Goal: Transaction & Acquisition: Book appointment/travel/reservation

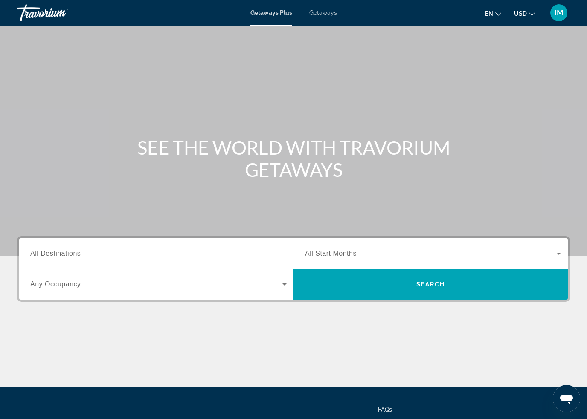
click at [76, 255] on span "All Destinations" at bounding box center [55, 253] width 50 height 7
click at [76, 255] on input "Destination All Destinations" at bounding box center [158, 254] width 256 height 10
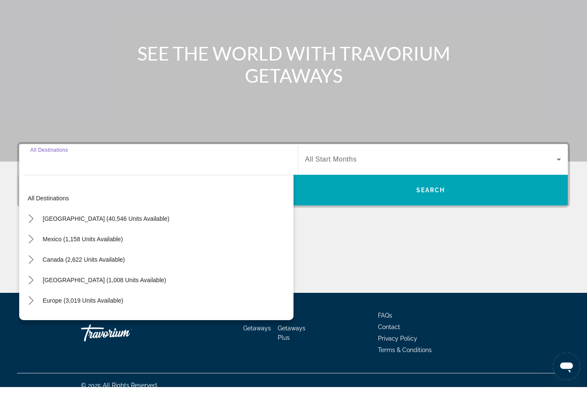
scroll to position [73, 0]
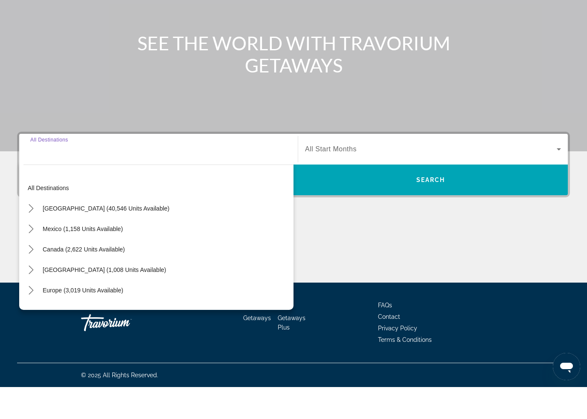
click at [32, 236] on icon "Toggle United States (40,546 units available) submenu" at bounding box center [31, 240] width 5 height 9
click at [41, 298] on icon "Toggle California (1,828 units available) submenu" at bounding box center [39, 302] width 9 height 9
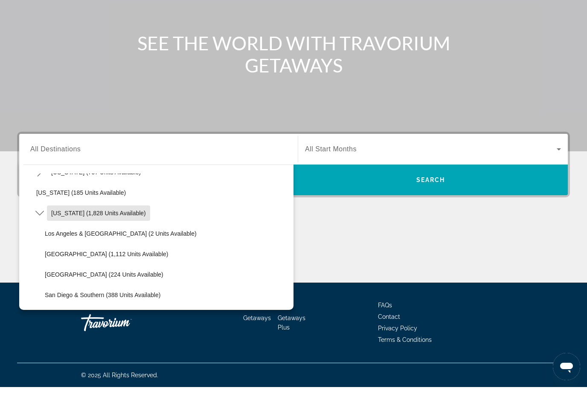
scroll to position [59, 0]
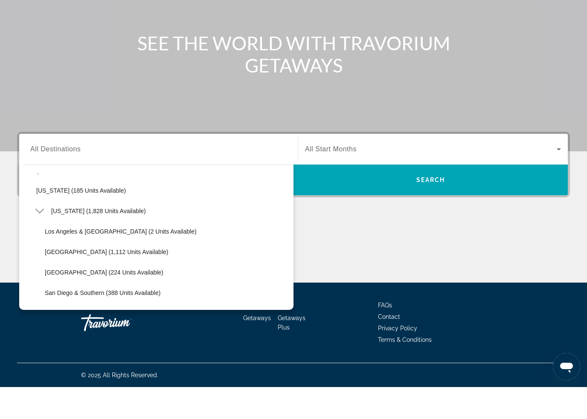
click at [76, 281] on span "[GEOGRAPHIC_DATA] (1,112 units available)" at bounding box center [106, 284] width 123 height 7
type input "**********"
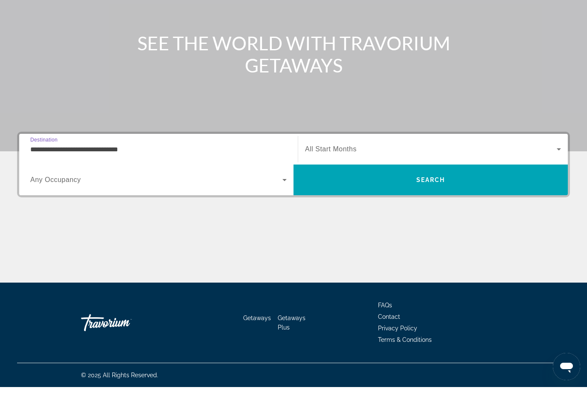
click at [364, 202] on span "Search" at bounding box center [431, 212] width 274 height 20
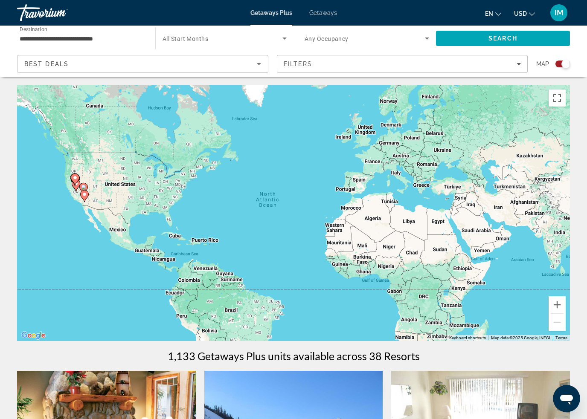
click at [553, 65] on div "Search widget" at bounding box center [559, 64] width 21 height 7
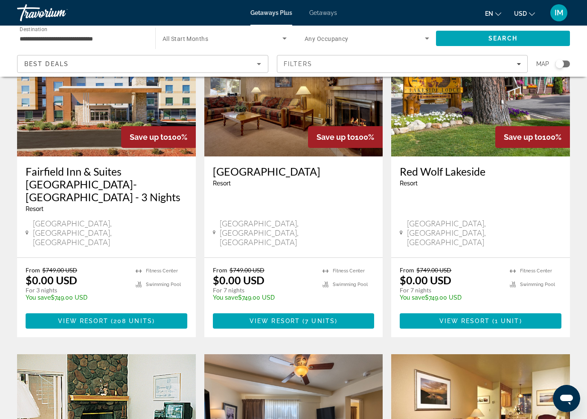
scroll to position [401, 0]
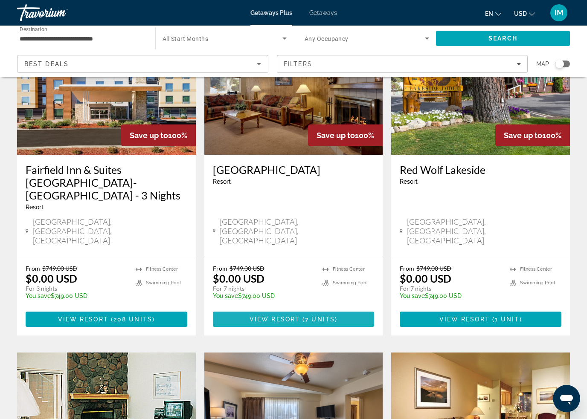
click at [335, 316] on span "( 7 units )" at bounding box center [319, 319] width 38 height 7
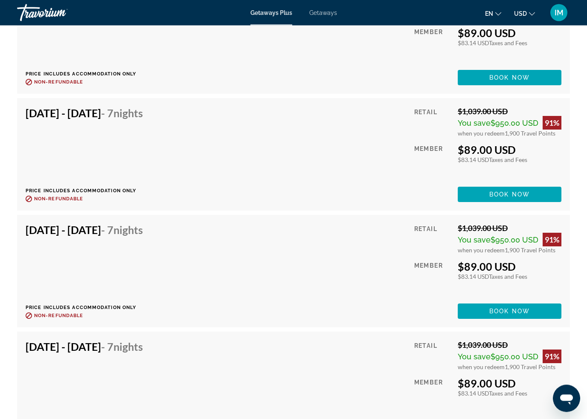
scroll to position [2105, 0]
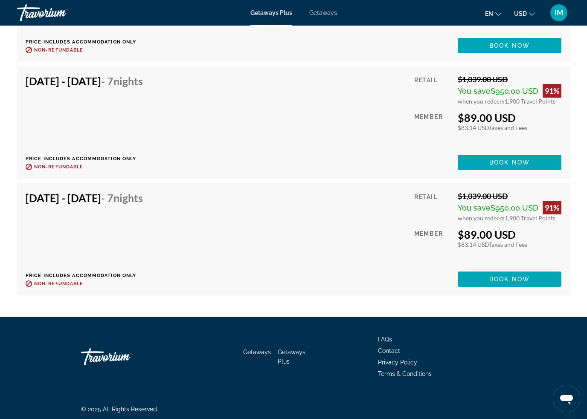
click at [524, 278] on span "Book now" at bounding box center [509, 279] width 41 height 7
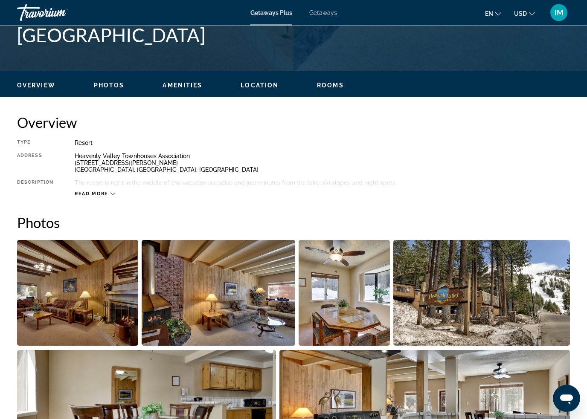
scroll to position [360, 0]
click at [88, 194] on span "Read more" at bounding box center [92, 194] width 34 height 6
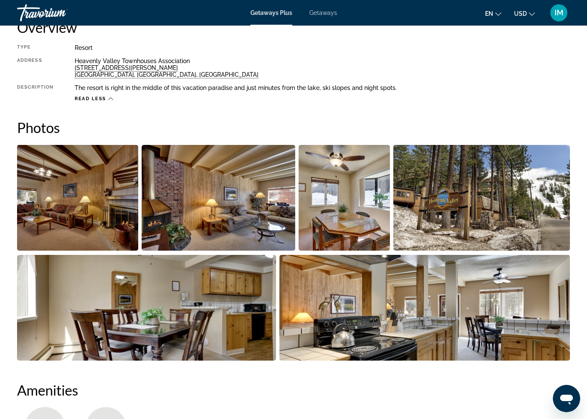
scroll to position [435, 0]
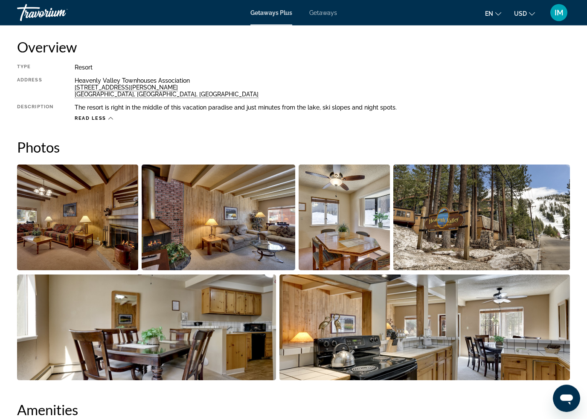
click at [56, 213] on img "Open full-screen image slider" at bounding box center [77, 218] width 121 height 106
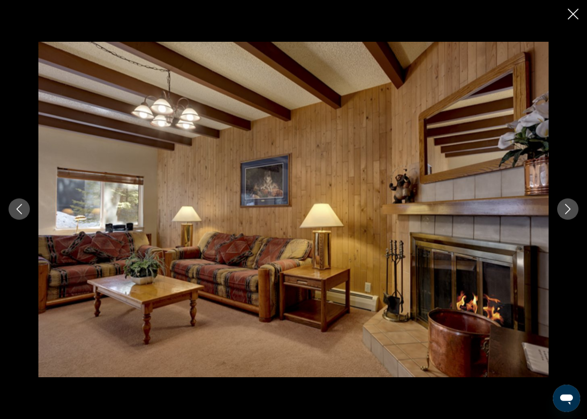
click at [565, 210] on icon "Next image" at bounding box center [568, 209] width 10 height 10
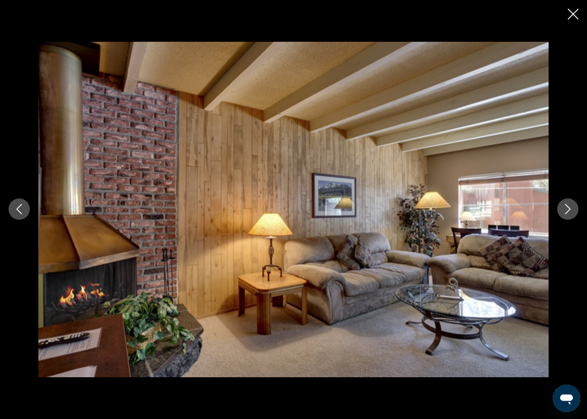
click at [563, 212] on icon "Next image" at bounding box center [568, 209] width 10 height 10
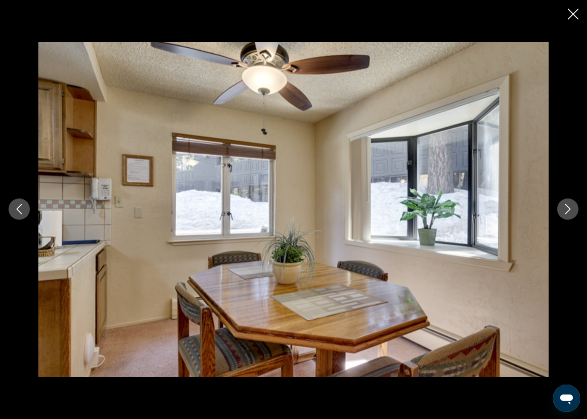
click at [565, 204] on icon "Next image" at bounding box center [568, 209] width 10 height 10
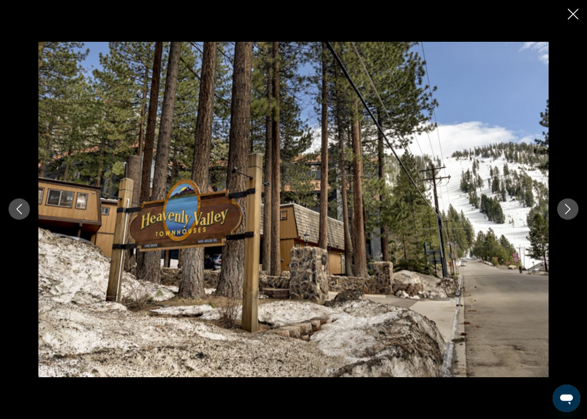
click at [562, 207] on button "Next image" at bounding box center [567, 209] width 21 height 21
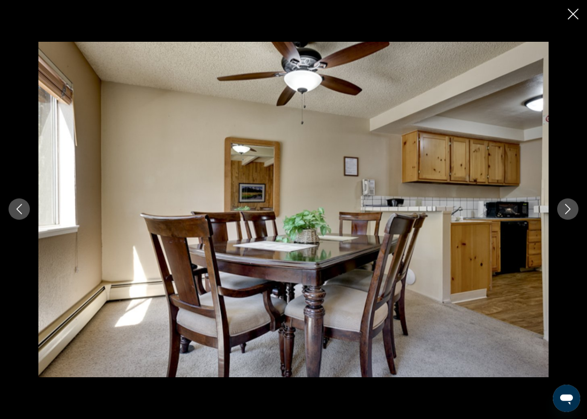
click at [561, 210] on button "Next image" at bounding box center [567, 209] width 21 height 21
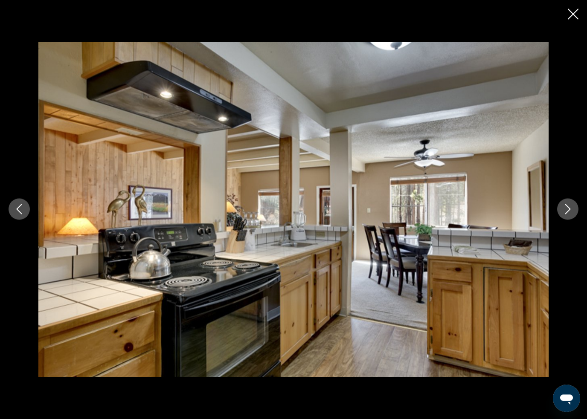
click at [563, 207] on icon "Next image" at bounding box center [568, 209] width 10 height 10
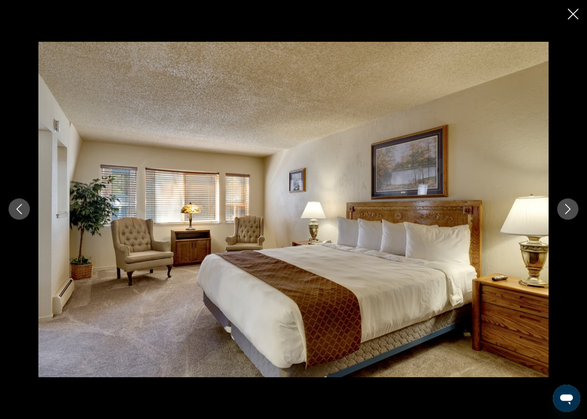
click at [566, 208] on icon "Next image" at bounding box center [568, 209] width 10 height 10
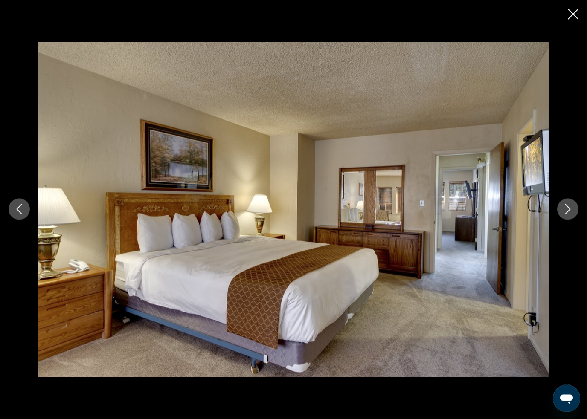
click at [564, 209] on icon "Next image" at bounding box center [568, 209] width 10 height 10
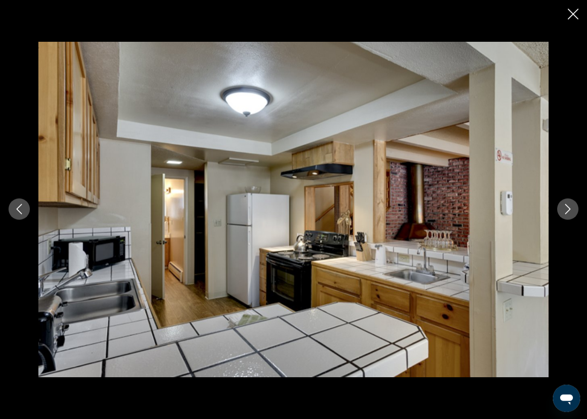
click at [565, 212] on icon "Next image" at bounding box center [568, 209] width 10 height 10
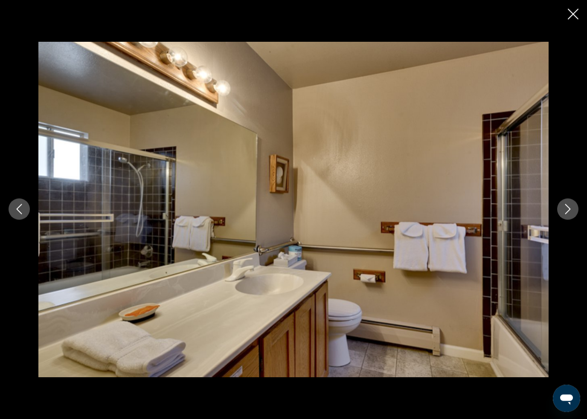
click at [566, 218] on button "Next image" at bounding box center [567, 209] width 21 height 21
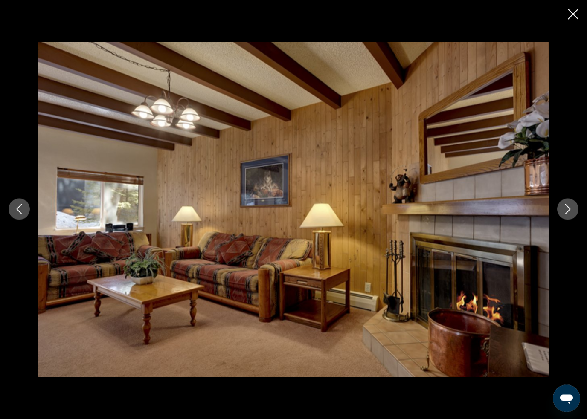
click at [565, 209] on icon "Next image" at bounding box center [568, 209] width 10 height 10
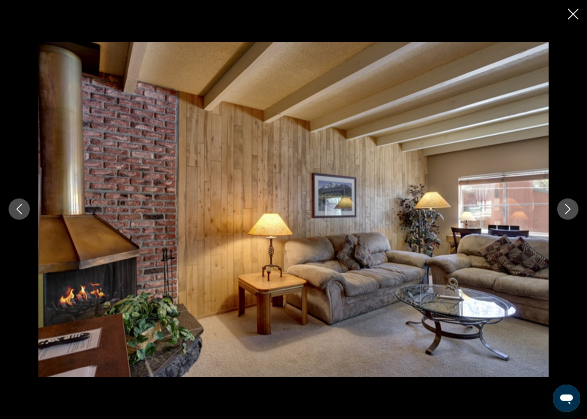
click at [570, 206] on icon "Next image" at bounding box center [568, 209] width 10 height 10
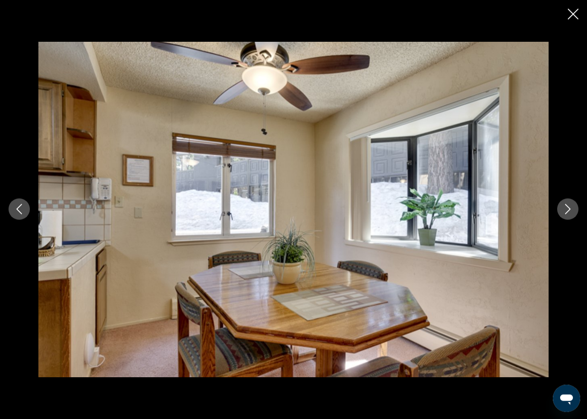
click at [562, 208] on button "Next image" at bounding box center [567, 209] width 21 height 21
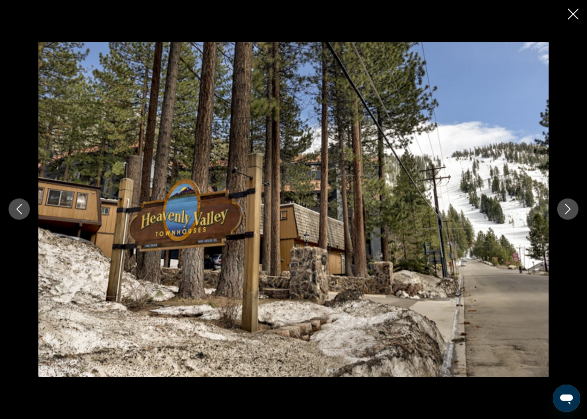
click at [562, 206] on button "Next image" at bounding box center [567, 209] width 21 height 21
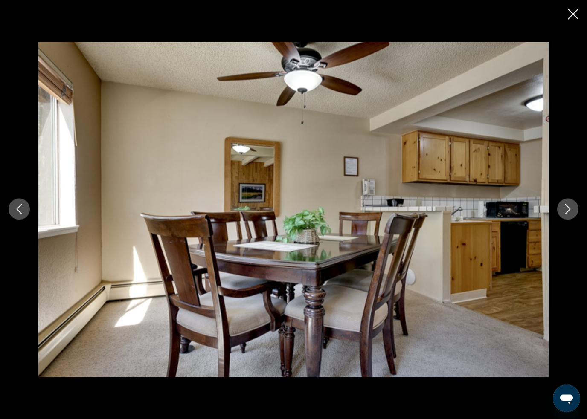
click at [565, 210] on icon "Next image" at bounding box center [568, 209] width 10 height 10
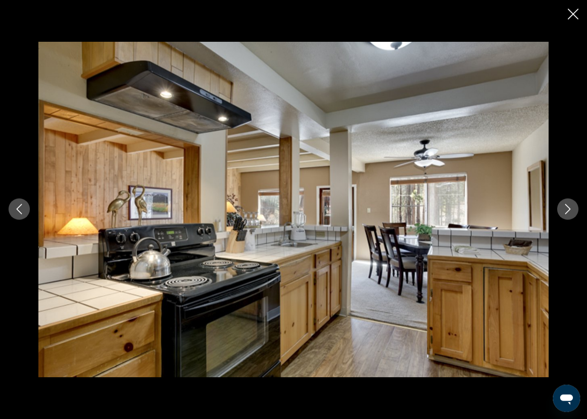
click at [571, 201] on button "Next image" at bounding box center [567, 209] width 21 height 21
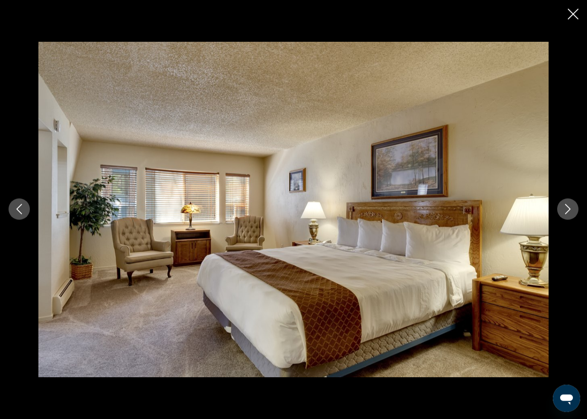
click at [570, 200] on button "Next image" at bounding box center [567, 209] width 21 height 21
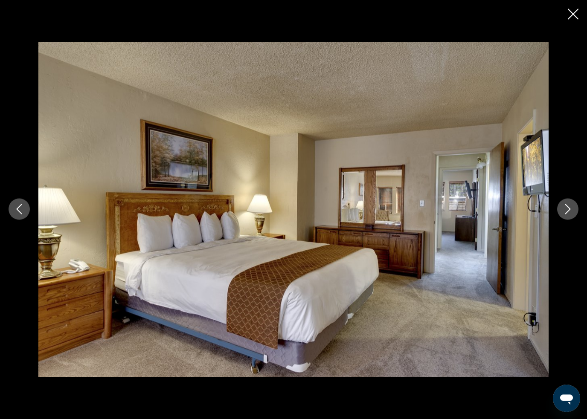
click at [566, 205] on icon "Next image" at bounding box center [568, 209] width 10 height 10
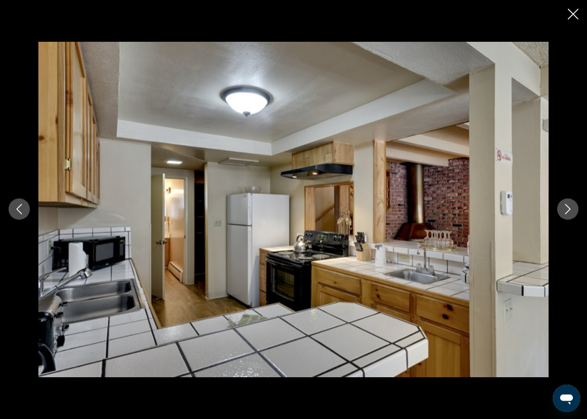
click at [564, 204] on button "Next image" at bounding box center [567, 209] width 21 height 21
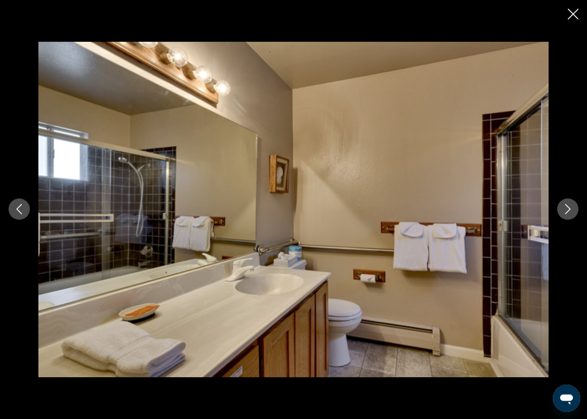
click at [564, 204] on button "Next image" at bounding box center [567, 209] width 21 height 21
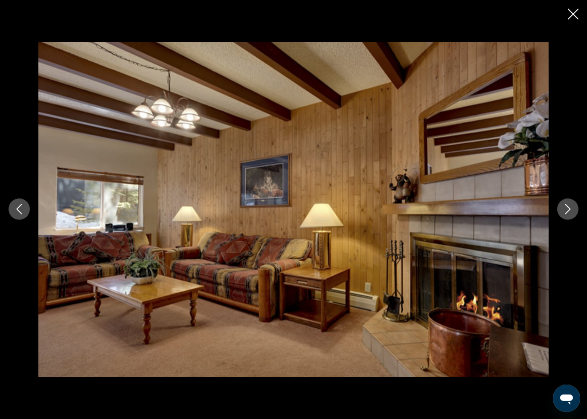
click at [569, 14] on icon "Close slideshow" at bounding box center [573, 14] width 11 height 11
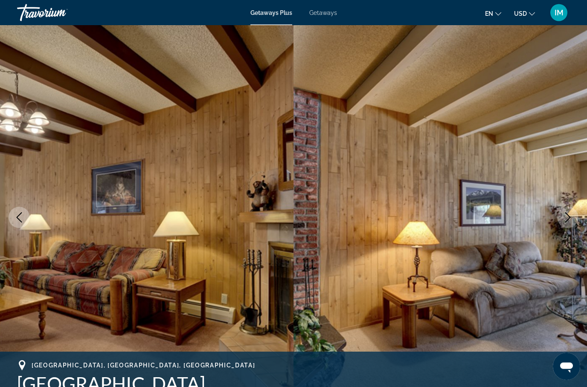
scroll to position [0, 0]
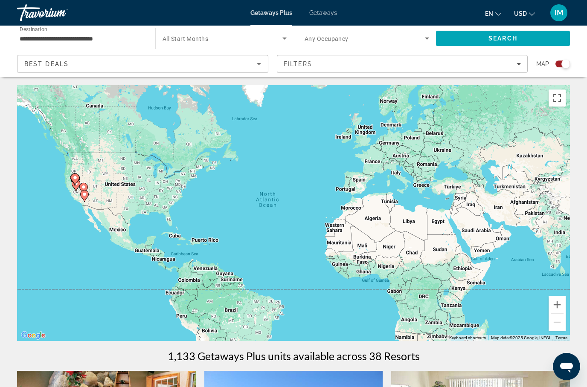
click at [562, 65] on div "Search widget" at bounding box center [566, 64] width 9 height 9
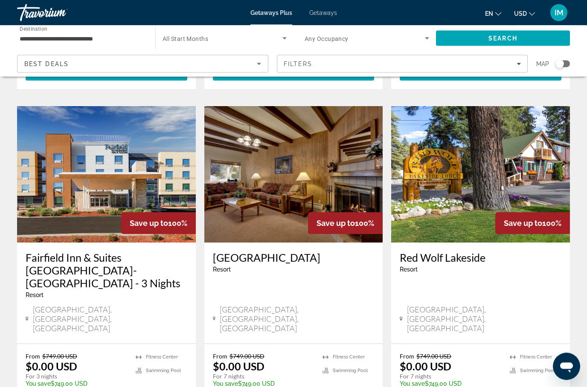
scroll to position [313, 0]
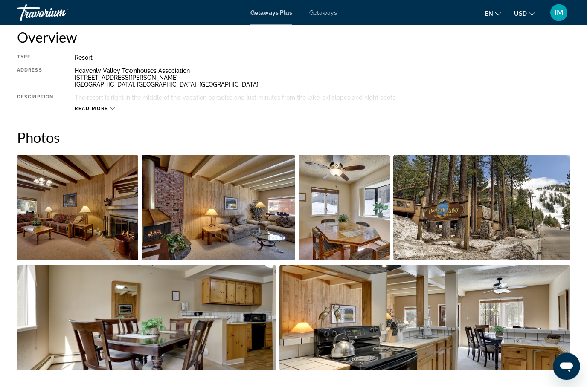
scroll to position [445, 0]
click at [97, 218] on img "Open full-screen image slider" at bounding box center [77, 208] width 121 height 106
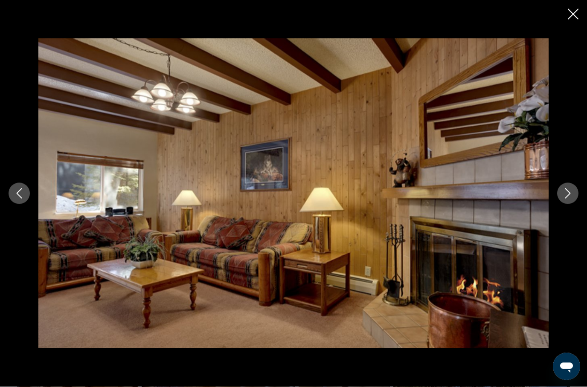
scroll to position [216, 0]
click at [565, 190] on icon "Next image" at bounding box center [568, 194] width 10 height 10
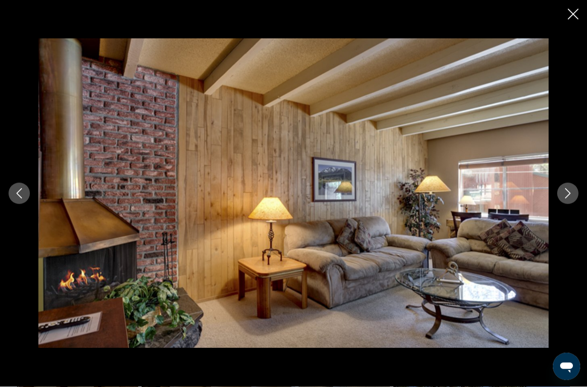
click at [567, 187] on button "Next image" at bounding box center [567, 193] width 21 height 21
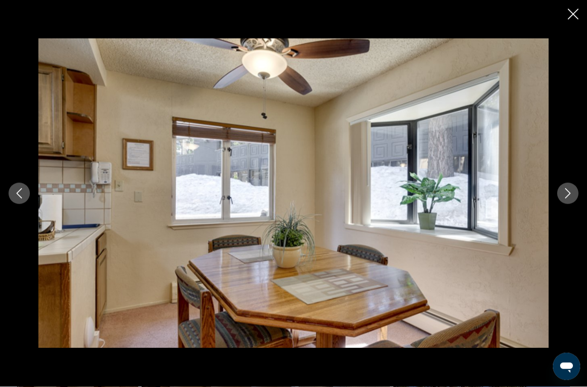
click at [569, 187] on button "Next image" at bounding box center [567, 193] width 21 height 21
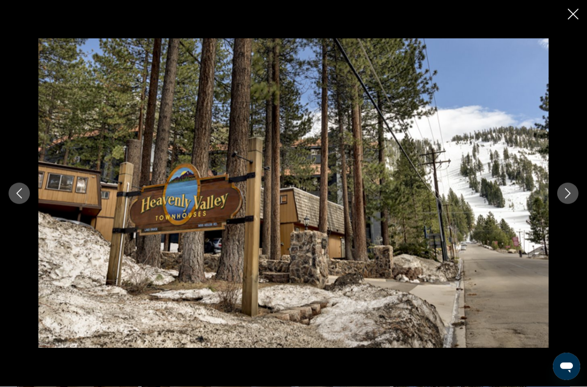
click at [565, 193] on icon "Next image" at bounding box center [568, 194] width 10 height 10
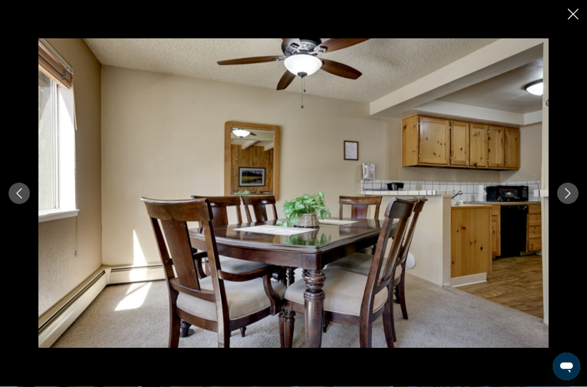
click at [562, 192] on button "Next image" at bounding box center [567, 193] width 21 height 21
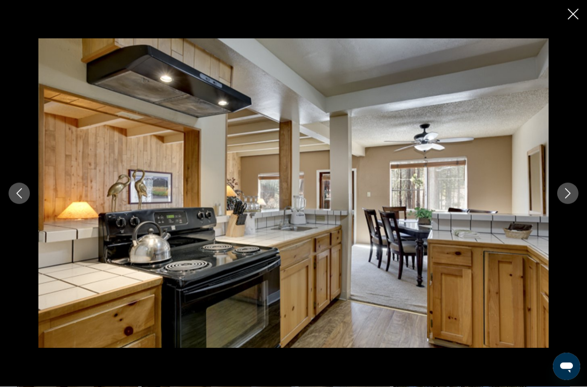
click at [565, 193] on icon "Next image" at bounding box center [568, 194] width 10 height 10
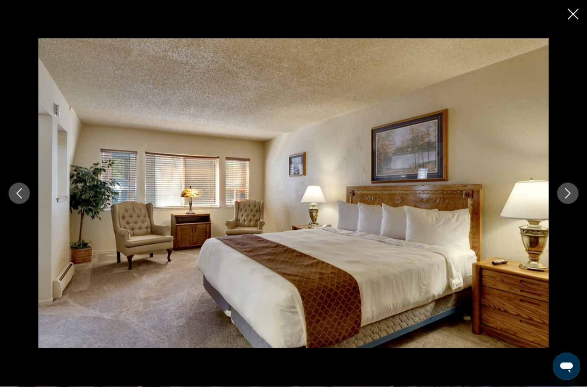
click at [562, 191] on button "Next image" at bounding box center [567, 193] width 21 height 21
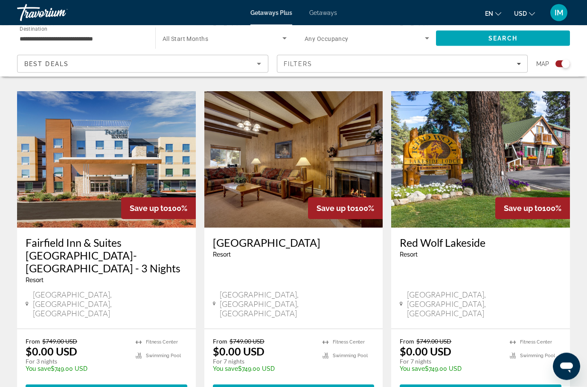
scroll to position [592, 0]
click at [300, 389] on span "Main content" at bounding box center [301, 392] width 3 height 7
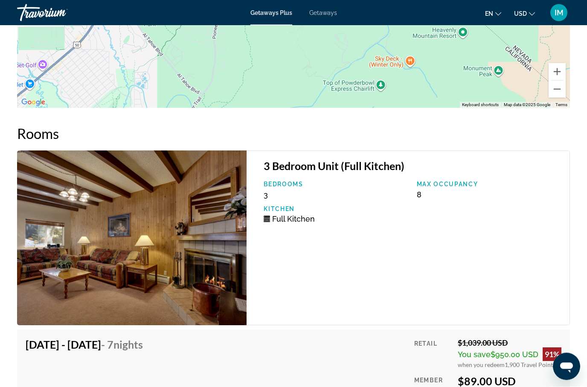
scroll to position [1629, 0]
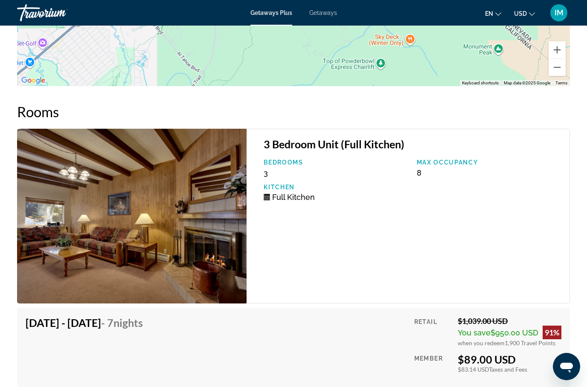
click at [266, 170] on span "3" at bounding box center [266, 173] width 4 height 9
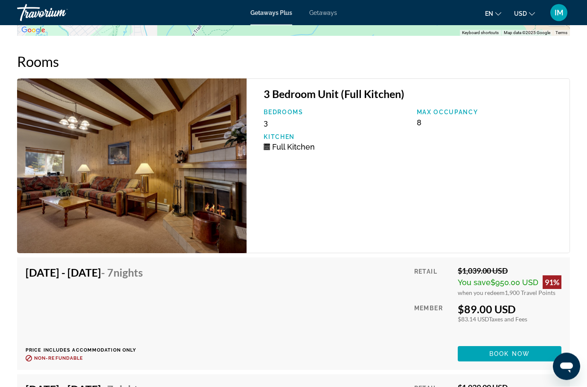
scroll to position [1680, 0]
click at [508, 353] on span "Book now" at bounding box center [509, 354] width 41 height 7
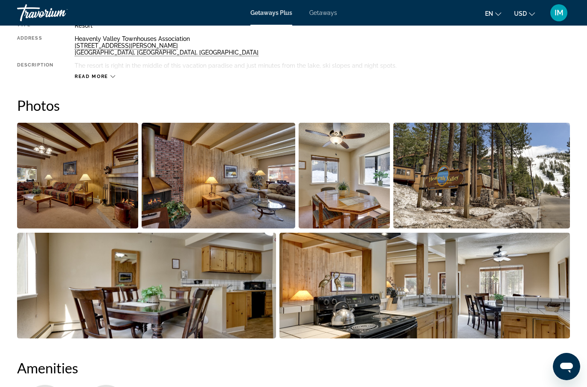
scroll to position [511, 0]
